Goal: Information Seeking & Learning: Understand process/instructions

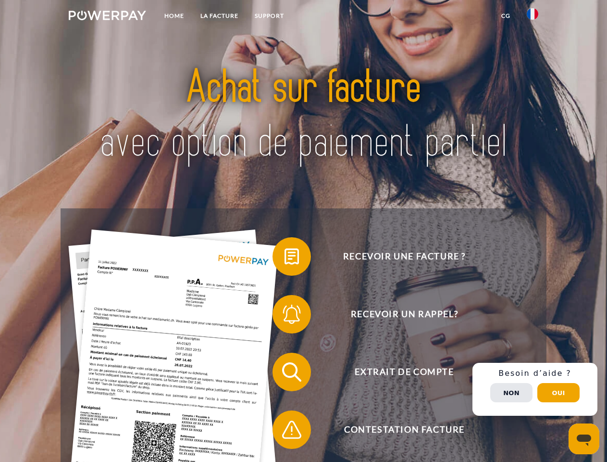
click at [107, 17] on img at bounding box center [107, 16] width 77 height 10
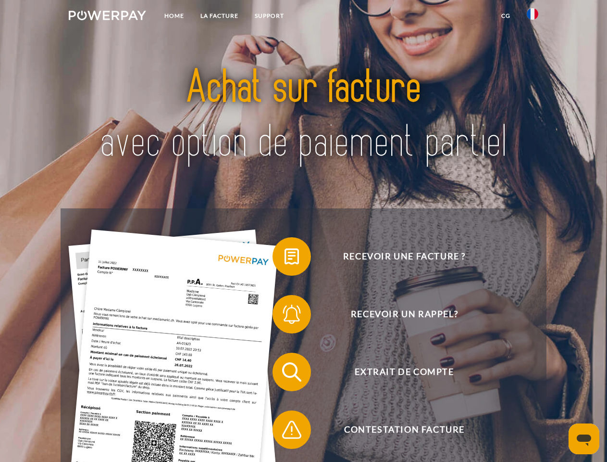
click at [533, 17] on img at bounding box center [533, 14] width 12 height 12
click at [506, 16] on link "CG" at bounding box center [505, 15] width 25 height 17
click at [285, 258] on span at bounding box center [277, 256] width 48 height 48
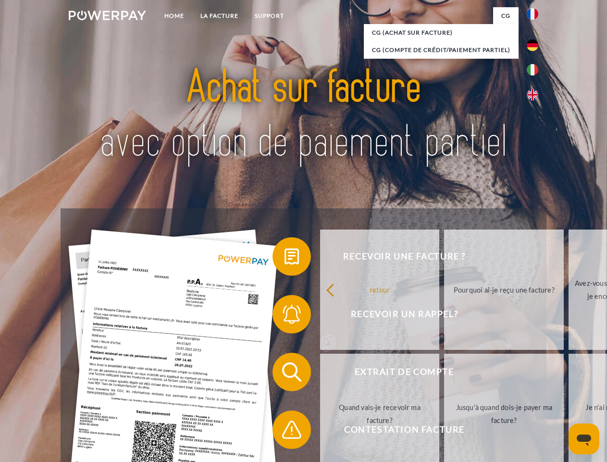
click at [285, 316] on div "Recevoir une facture ? Recevoir un rappel? Extrait de compte retour" at bounding box center [304, 400] width 486 height 385
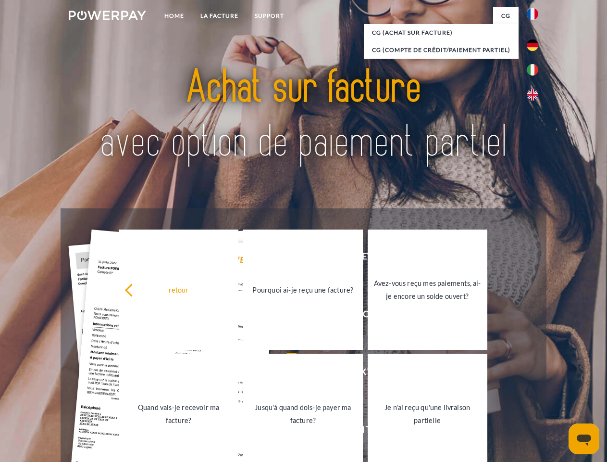
click at [285, 374] on link "Jusqu'à quand dois-je payer ma facture?" at bounding box center [303, 414] width 120 height 120
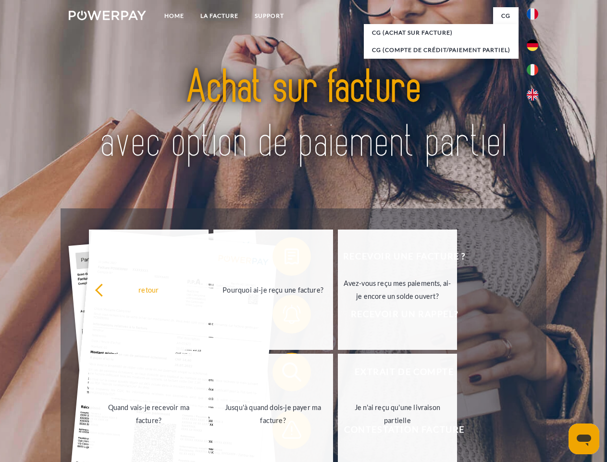
click at [285, 431] on div "Recevoir une facture ? Recevoir un rappel? Extrait de compte retour" at bounding box center [304, 400] width 486 height 385
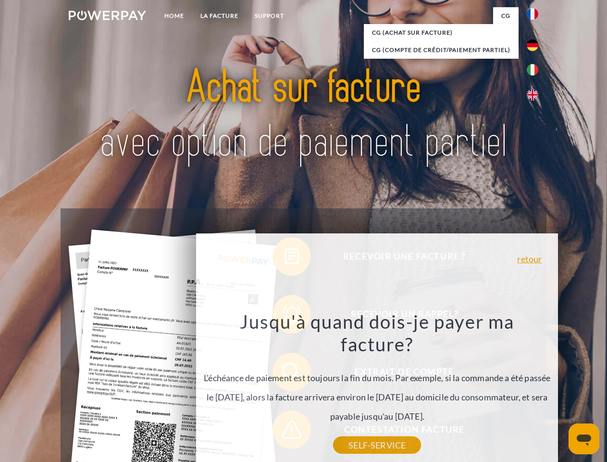
click at [535, 389] on div "Recevoir une facture ? Recevoir un rappel? Extrait de compte retour" at bounding box center [304, 400] width 486 height 385
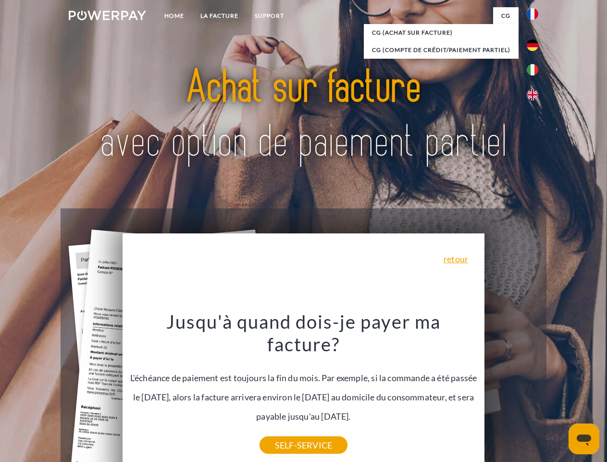
click at [512, 391] on span "Extrait de compte" at bounding box center [405, 372] width 236 height 38
click at [559, 392] on header "Home LA FACTURE Support" at bounding box center [303, 332] width 607 height 664
